Goal: Check status: Check status

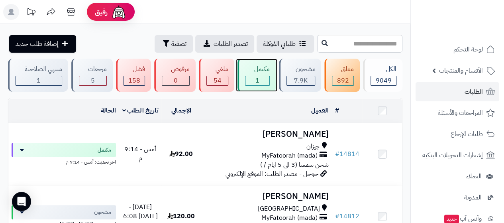
click at [252, 85] on div "1" at bounding box center [258, 80] width 24 height 9
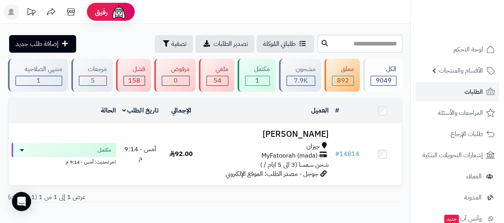
click at [332, 20] on header "رفيق ! الطلبات معالجة مكتمل إرجاع المنتجات العملاء المتواجدون الان 7829 عملاء م…" at bounding box center [252, 12] width 504 height 24
